Goal: Task Accomplishment & Management: Complete application form

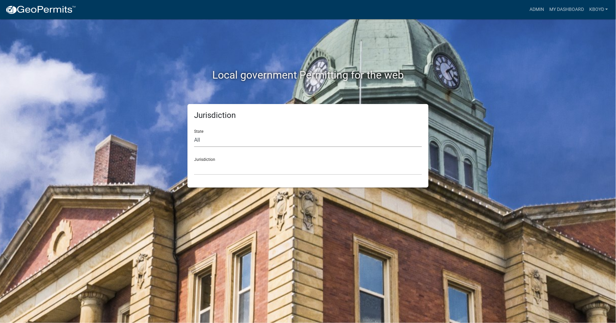
click at [199, 140] on select "All [US_STATE] [US_STATE] [US_STATE] [US_STATE] [US_STATE] [US_STATE] [US_STATE…" at bounding box center [308, 140] width 228 height 14
select select "[US_STATE]"
click at [194, 133] on select "All [US_STATE] [US_STATE] [US_STATE] [US_STATE] [US_STATE] [US_STATE] [US_STATE…" at bounding box center [308, 140] width 228 height 14
click at [201, 175] on div "Jurisdiction State All [US_STATE] [US_STATE] [US_STATE] [US_STATE] [US_STATE] […" at bounding box center [307, 145] width 241 height 83
click at [200, 169] on select "[GEOGRAPHIC_DATA], [US_STATE]" at bounding box center [308, 168] width 228 height 14
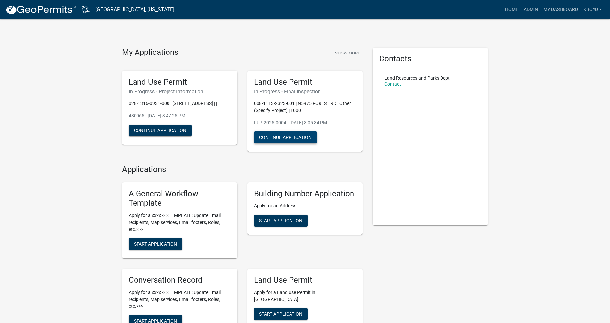
click at [275, 135] on button "Continue Application" at bounding box center [285, 137] width 63 height 12
click at [342, 49] on button "Show More" at bounding box center [348, 53] width 30 height 11
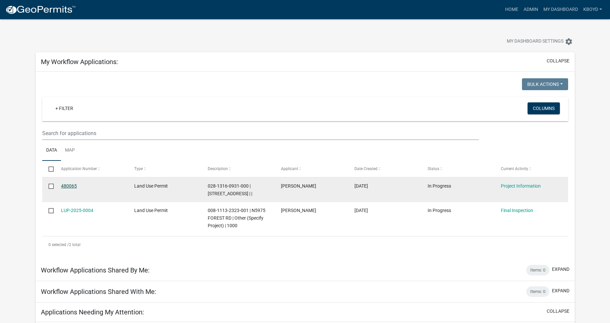
click at [71, 185] on link "480065" at bounding box center [69, 185] width 16 height 5
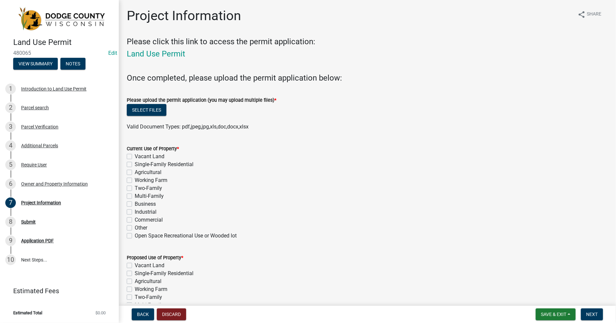
click at [135, 165] on label "Single-Family Residential" at bounding box center [164, 164] width 59 height 8
click at [135, 165] on input "Single-Family Residential" at bounding box center [137, 162] width 4 height 4
checkbox input "true"
checkbox input "false"
checkbox input "true"
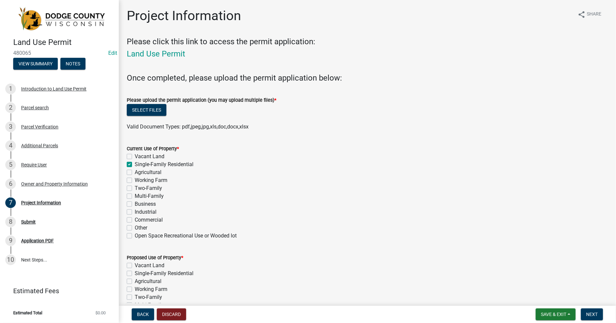
checkbox input "false"
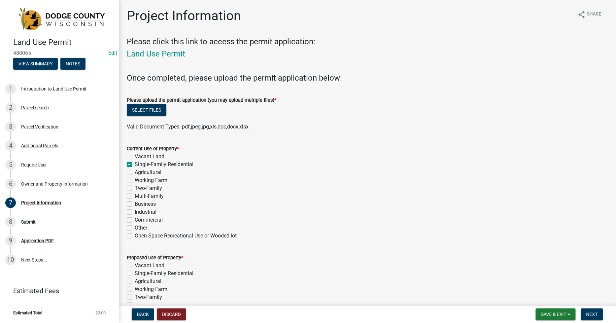
checkbox input "false"
click at [133, 272] on div "Single-Family Residential" at bounding box center [367, 273] width 481 height 8
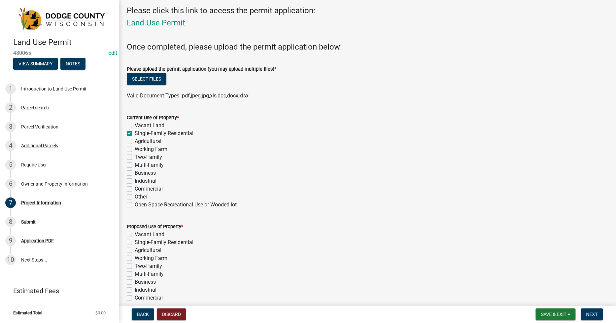
scroll to position [110, 0]
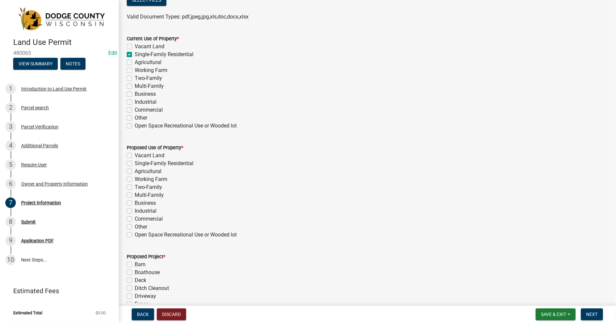
click at [135, 163] on label "Single-Family Residential" at bounding box center [164, 163] width 59 height 8
click at [135, 163] on input "Single-Family Residential" at bounding box center [137, 161] width 4 height 4
checkbox input "true"
checkbox input "false"
checkbox input "true"
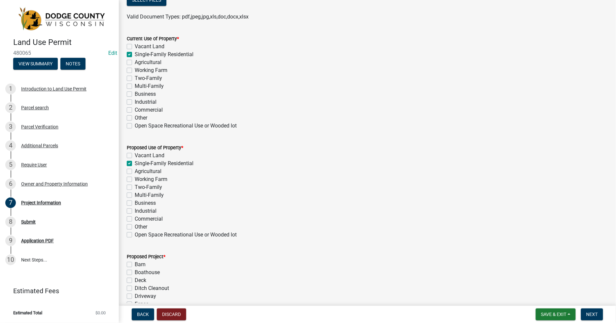
checkbox input "false"
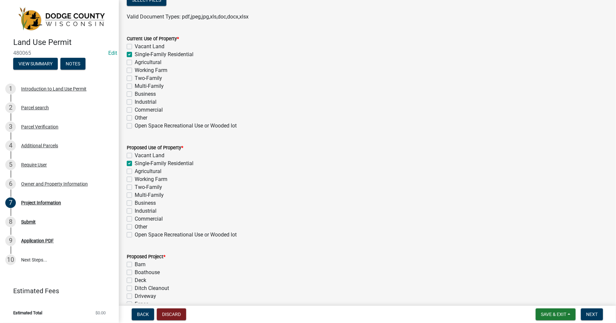
checkbox input "false"
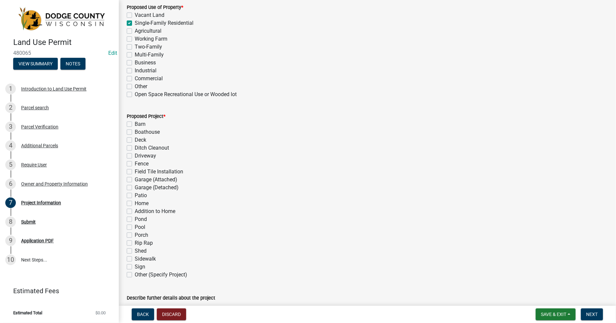
scroll to position [256, 0]
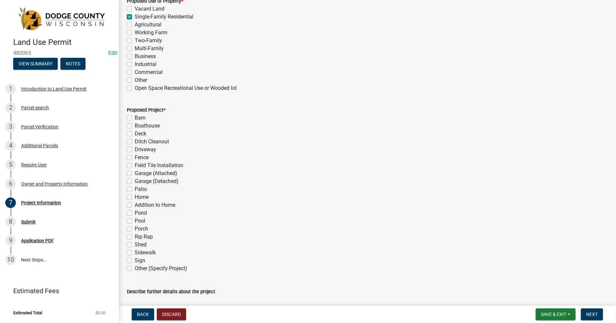
click at [135, 242] on label "Shed" at bounding box center [141, 245] width 12 height 8
click at [135, 242] on input "Shed" at bounding box center [137, 243] width 4 height 4
checkbox input "true"
checkbox input "false"
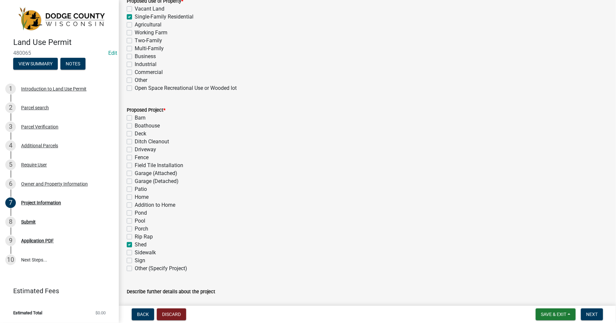
checkbox input "false"
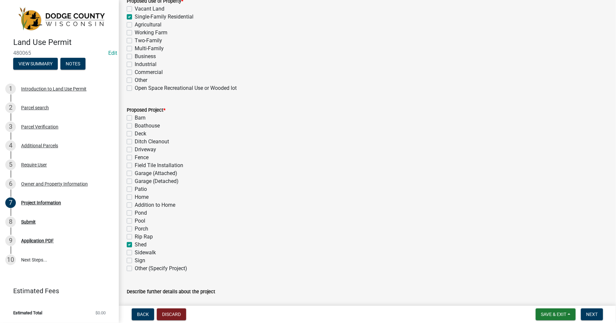
checkbox input "false"
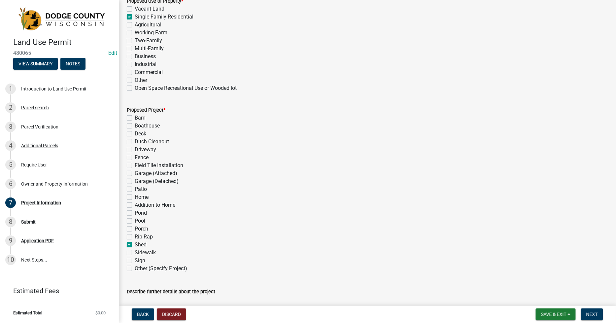
checkbox input "false"
checkbox input "true"
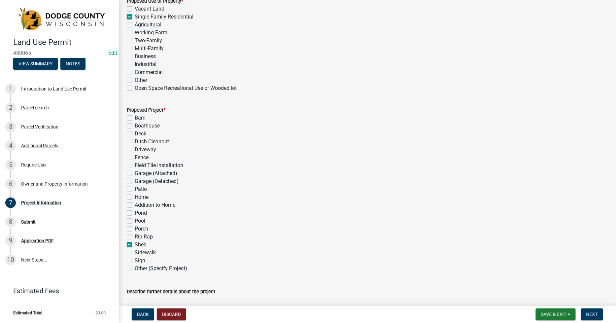
checkbox input "false"
click at [41, 108] on div "Parcel search" at bounding box center [35, 107] width 28 height 5
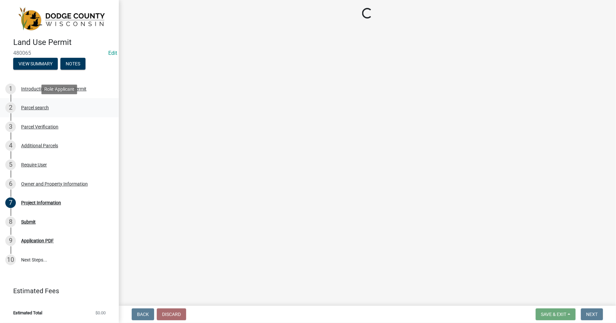
scroll to position [0, 0]
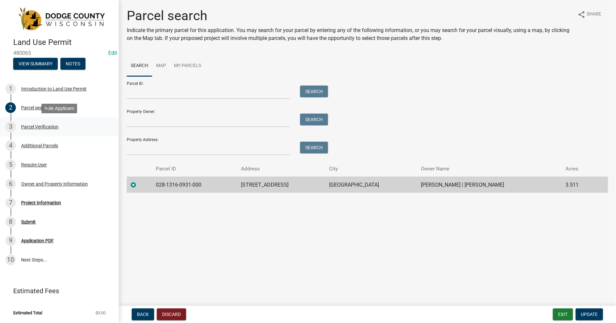
click at [36, 128] on div "Parcel Verification" at bounding box center [39, 126] width 37 height 5
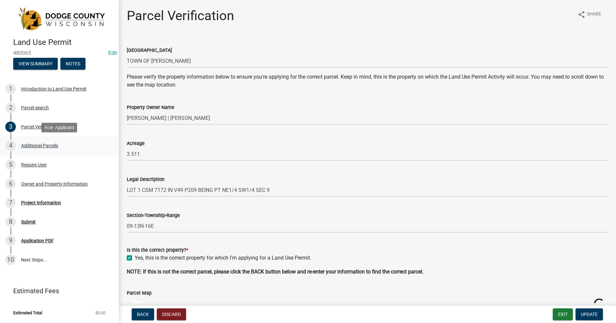
click at [35, 146] on div "Additional Parcels" at bounding box center [39, 145] width 37 height 5
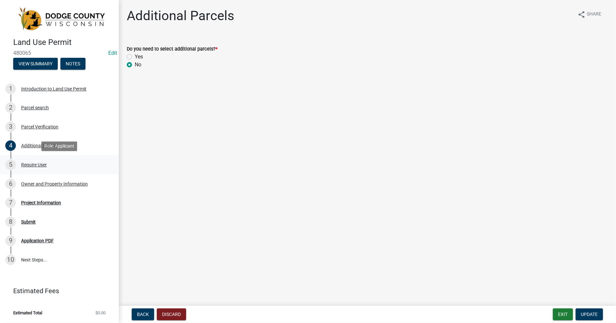
click at [28, 165] on div "Require User" at bounding box center [34, 164] width 26 height 5
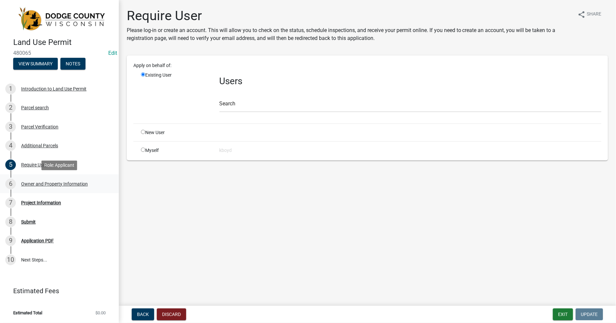
click at [32, 184] on div "Owner and Property Information" at bounding box center [54, 183] width 67 height 5
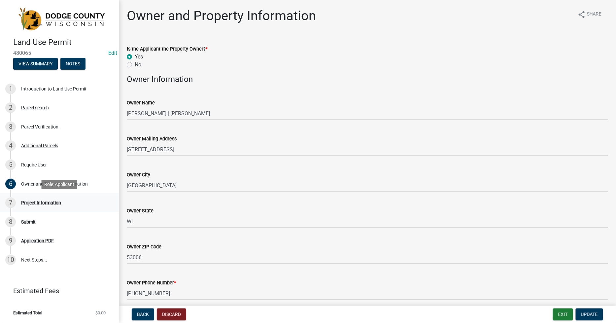
click at [33, 201] on div "Project Information" at bounding box center [41, 202] width 40 height 5
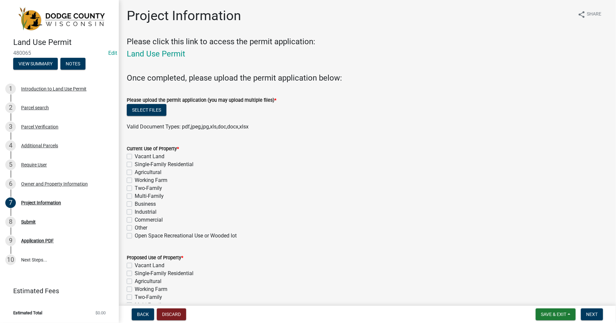
click at [132, 165] on div "Single-Family Residential" at bounding box center [367, 164] width 481 height 8
click at [135, 164] on label "Single-Family Residential" at bounding box center [164, 164] width 59 height 8
click at [135, 164] on input "Single-Family Residential" at bounding box center [137, 162] width 4 height 4
checkbox input "true"
checkbox input "false"
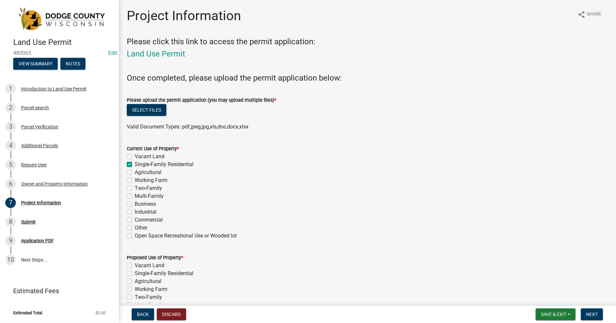
checkbox input "true"
checkbox input "false"
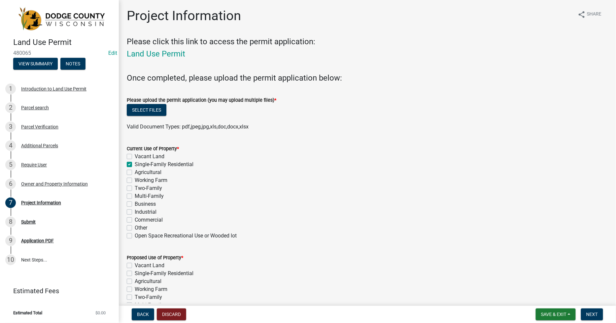
checkbox input "false"
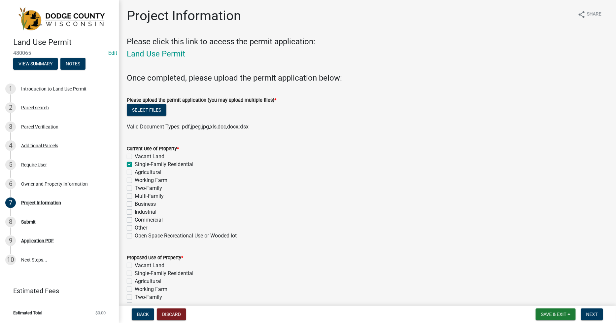
click at [135, 273] on label "Single-Family Residential" at bounding box center [164, 273] width 59 height 8
click at [135, 273] on input "Single-Family Residential" at bounding box center [137, 271] width 4 height 4
checkbox input "true"
checkbox input "false"
checkbox input "true"
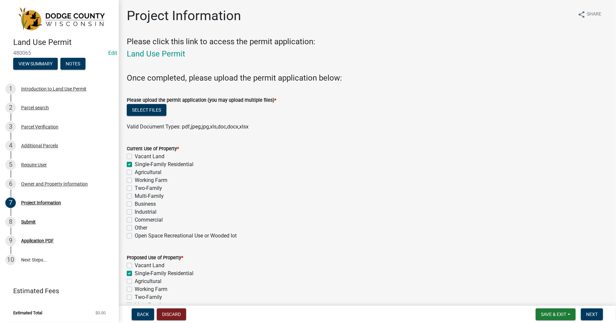
checkbox input "false"
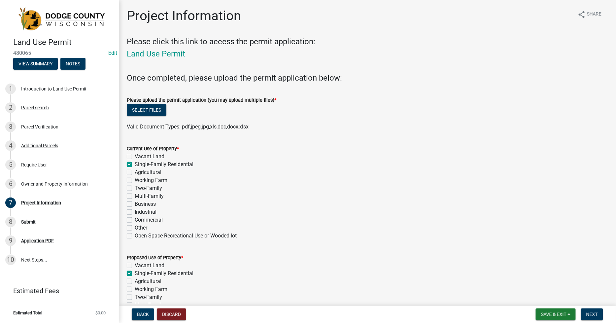
checkbox input "false"
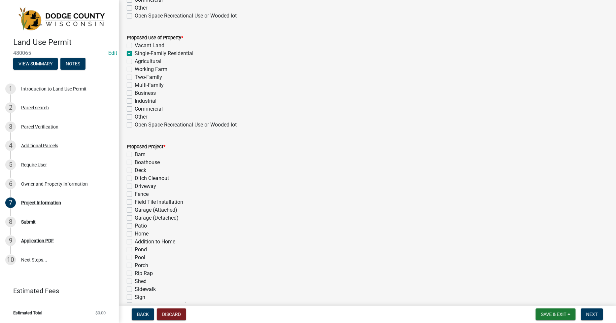
scroll to position [256, 0]
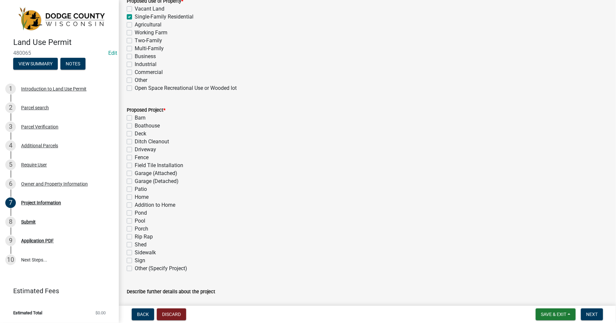
click at [135, 245] on label "Shed" at bounding box center [141, 245] width 12 height 8
click at [135, 245] on input "Shed" at bounding box center [137, 243] width 4 height 4
checkbox input "true"
checkbox input "false"
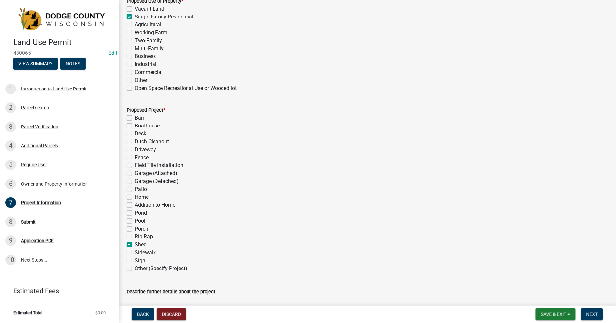
checkbox input "false"
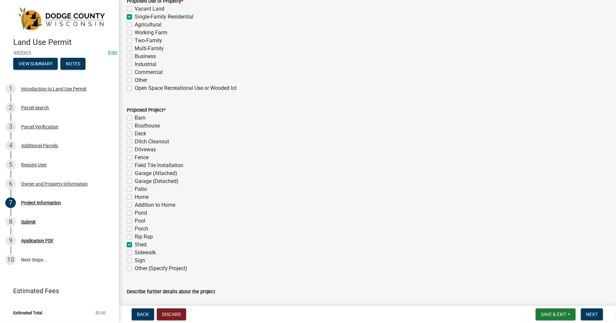
checkbox input "false"
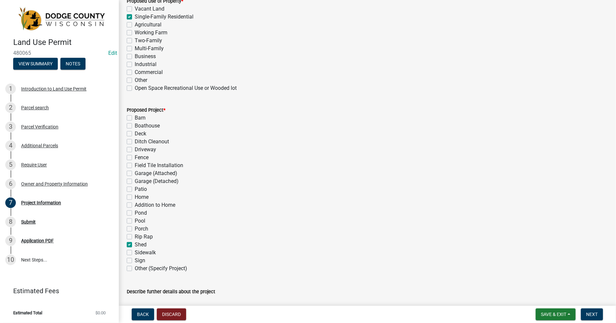
checkbox input "false"
checkbox input "true"
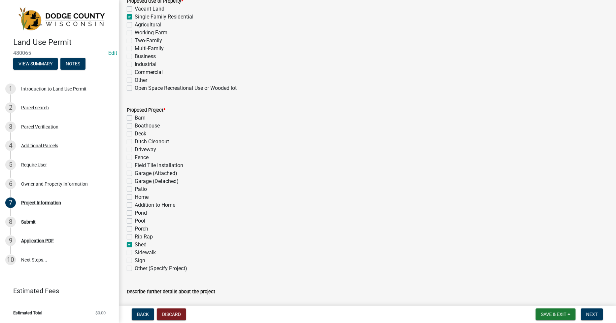
checkbox input "false"
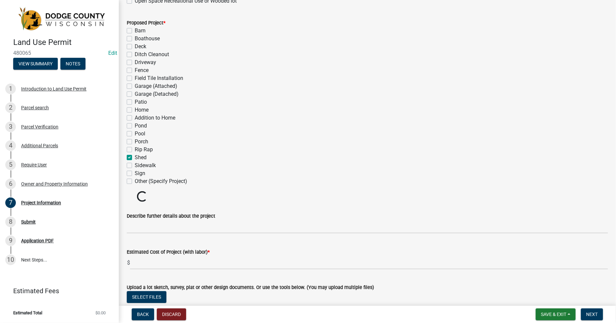
scroll to position [367, 0]
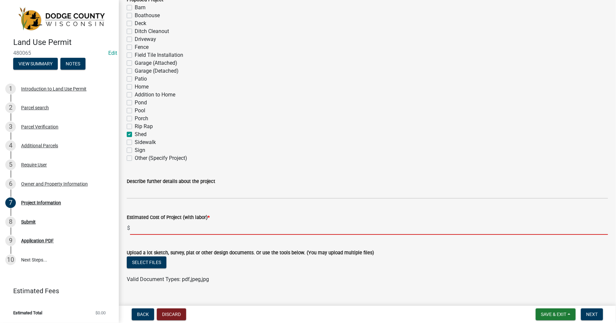
click at [136, 227] on input "text" at bounding box center [369, 228] width 478 height 14
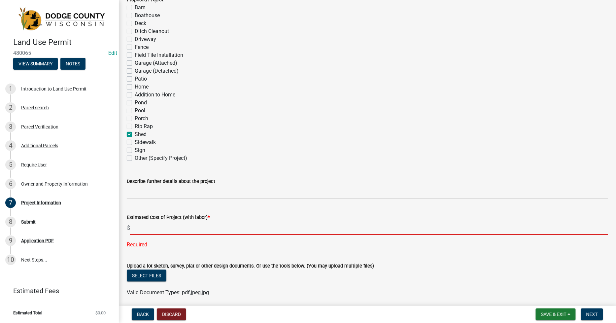
click at [137, 230] on input "text" at bounding box center [369, 228] width 478 height 14
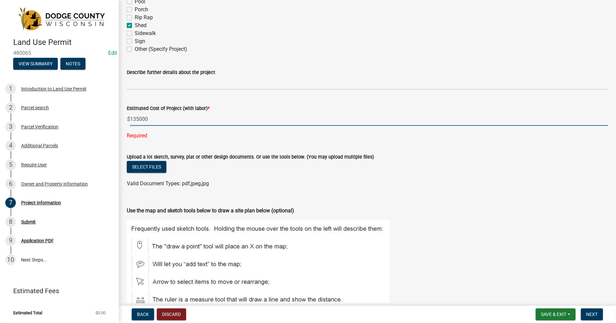
scroll to position [476, 0]
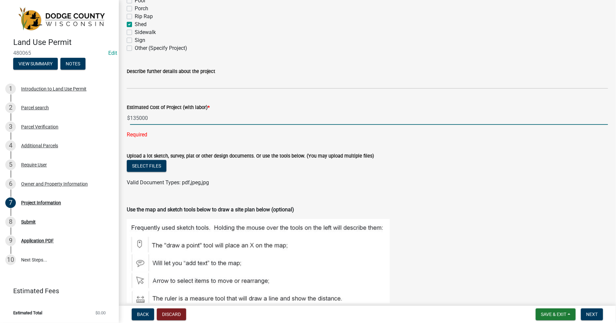
type input "135000"
